Goal: Task Accomplishment & Management: Manage account settings

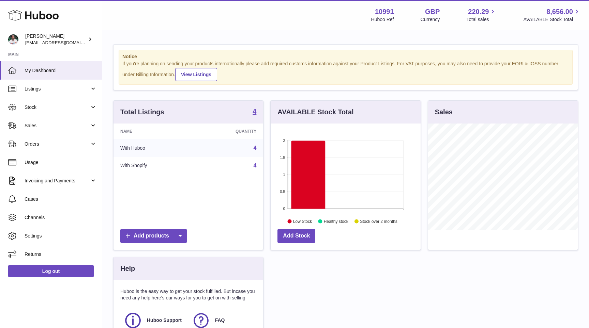
scroll to position [106, 150]
click at [58, 109] on span "Stock" at bounding box center [57, 107] width 65 height 6
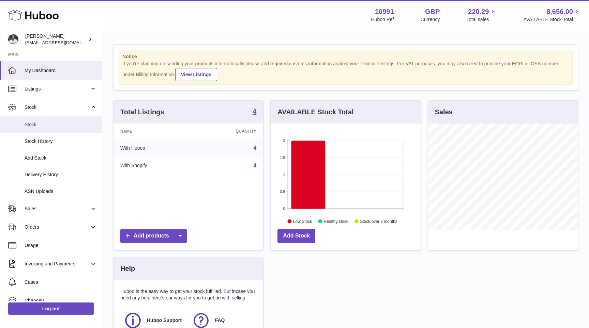
click at [59, 132] on link "Stock" at bounding box center [51, 125] width 102 height 17
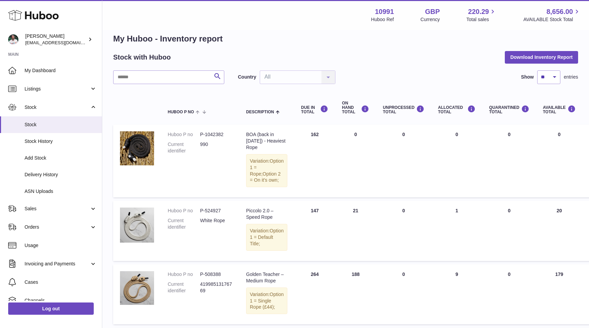
scroll to position [12, 0]
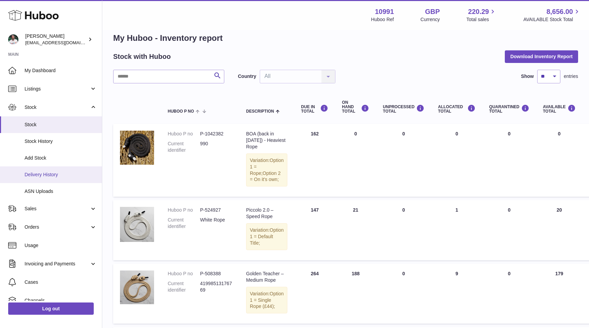
click at [47, 173] on span "Delivery History" at bounding box center [61, 175] width 72 height 6
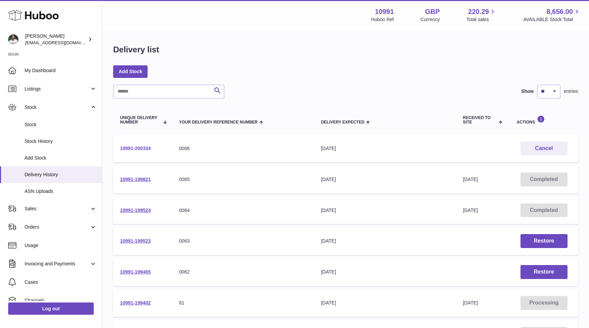
click at [141, 148] on link "10991-200334" at bounding box center [135, 148] width 31 height 5
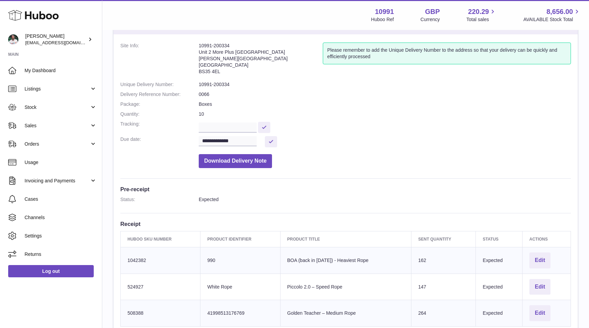
scroll to position [25, 0]
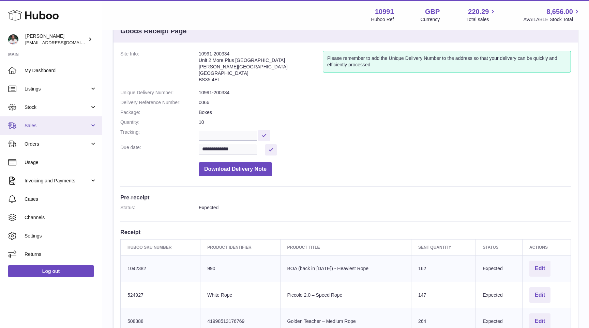
click at [59, 126] on span "Sales" at bounding box center [57, 126] width 65 height 6
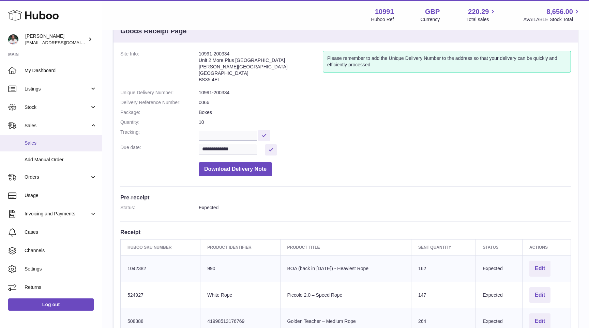
click at [53, 142] on span "Sales" at bounding box center [61, 143] width 72 height 6
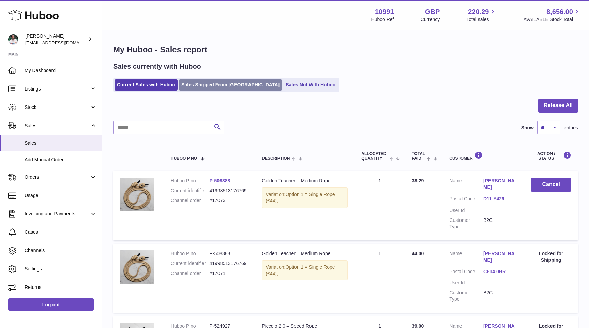
click at [213, 85] on link "Sales Shipped From [GEOGRAPHIC_DATA]" at bounding box center [230, 84] width 103 height 11
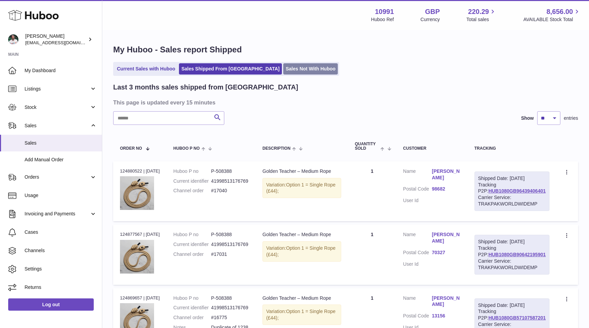
click at [285, 70] on link "Sales Not With Huboo" at bounding box center [310, 68] width 55 height 11
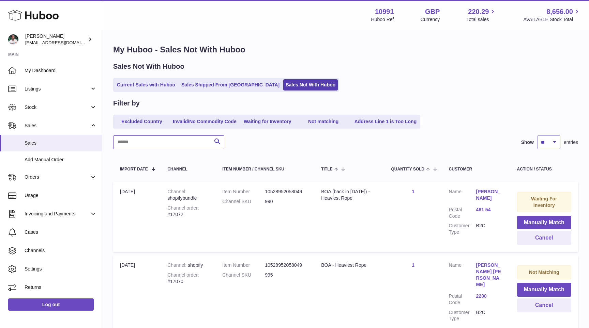
click at [155, 140] on input "text" at bounding box center [168, 143] width 111 height 14
type input "*******"
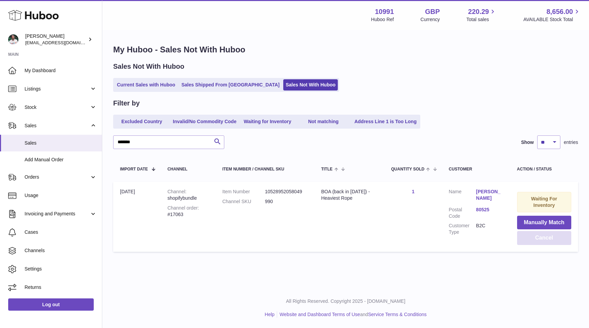
click at [547, 238] on button "Cancel" at bounding box center [544, 238] width 54 height 14
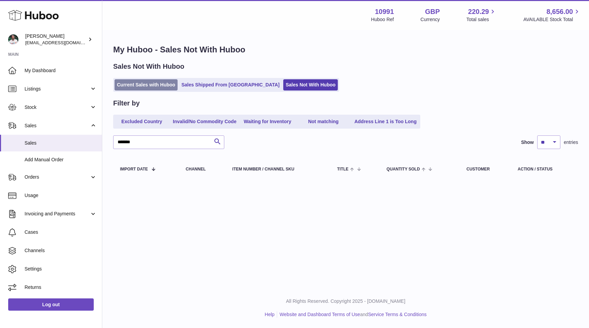
click at [142, 86] on link "Current Sales with Huboo" at bounding box center [145, 84] width 63 height 11
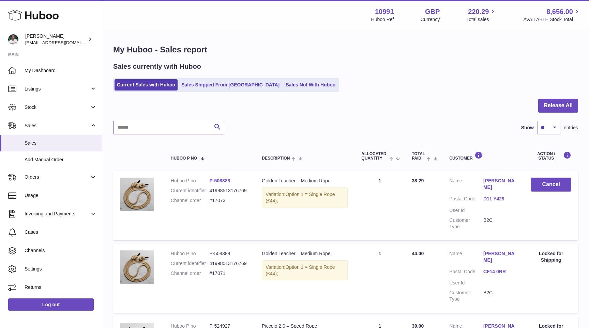
click at [173, 128] on input "text" at bounding box center [168, 128] width 111 height 14
type input "*******"
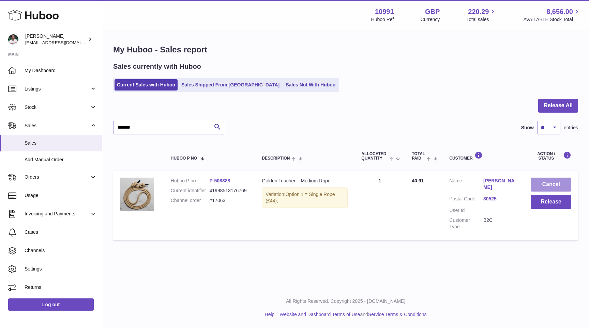
click at [554, 186] on button "Cancel" at bounding box center [551, 185] width 41 height 14
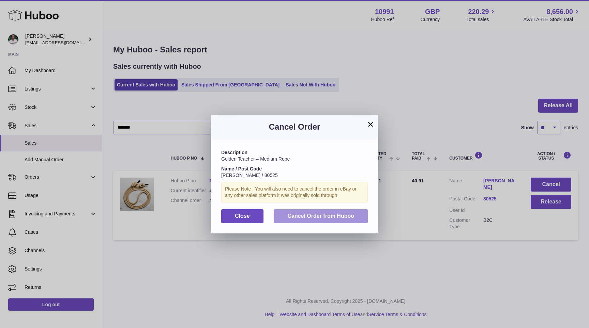
click at [335, 218] on span "Cancel Order from Huboo" at bounding box center [320, 216] width 67 height 6
